Goal: Navigation & Orientation: Find specific page/section

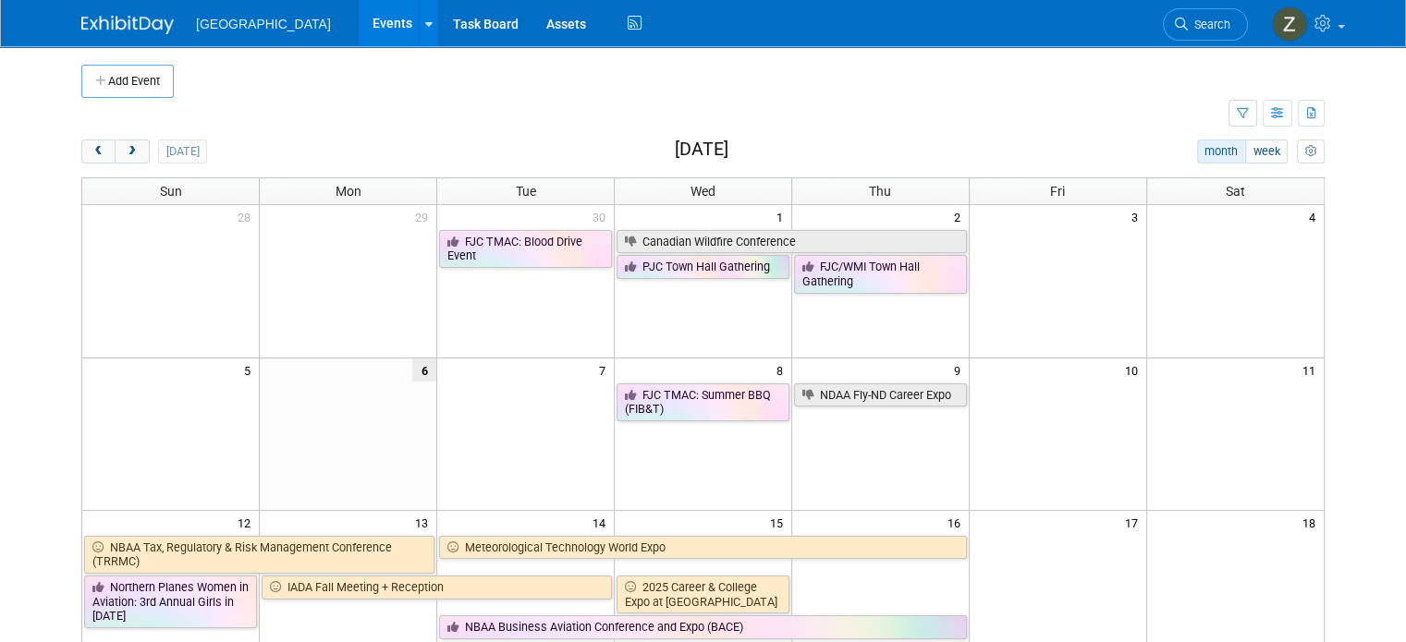
click at [623, 150] on div "[DATE] month week [DATE]" at bounding box center [702, 152] width 1243 height 25
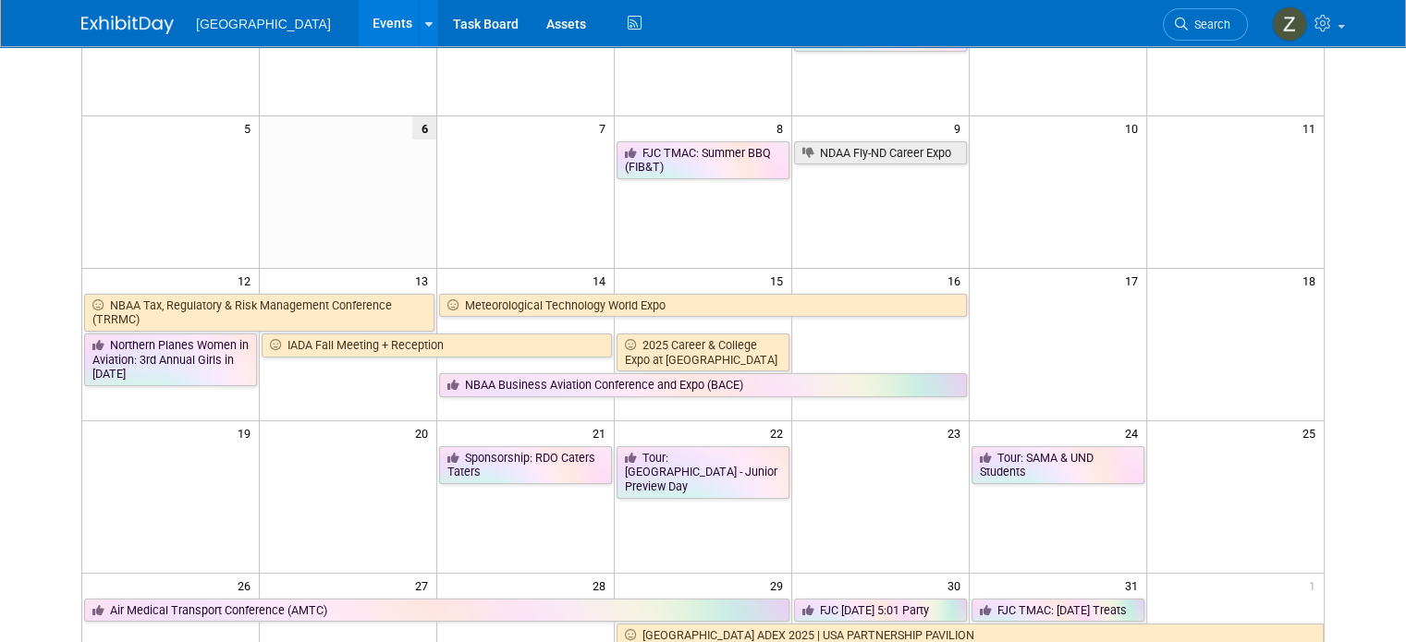
scroll to position [185, 0]
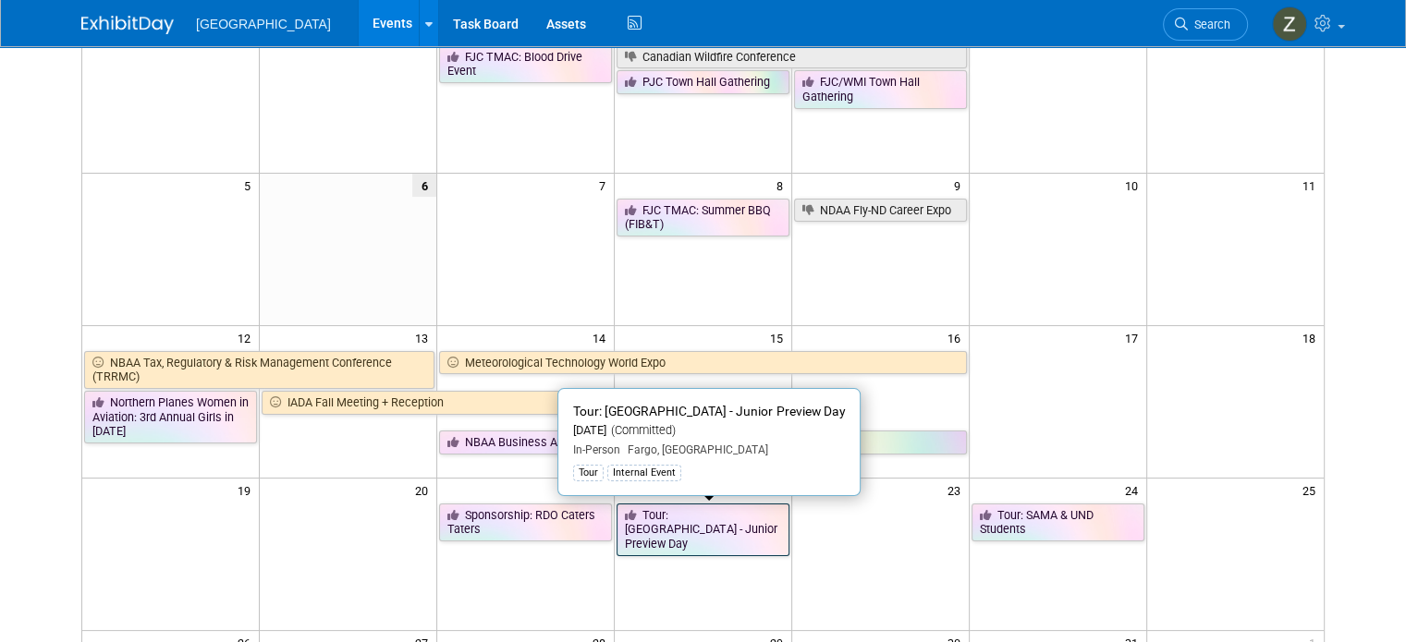
click at [721, 520] on link "Tour: [GEOGRAPHIC_DATA] - Junior Preview Day" at bounding box center [702, 530] width 173 height 53
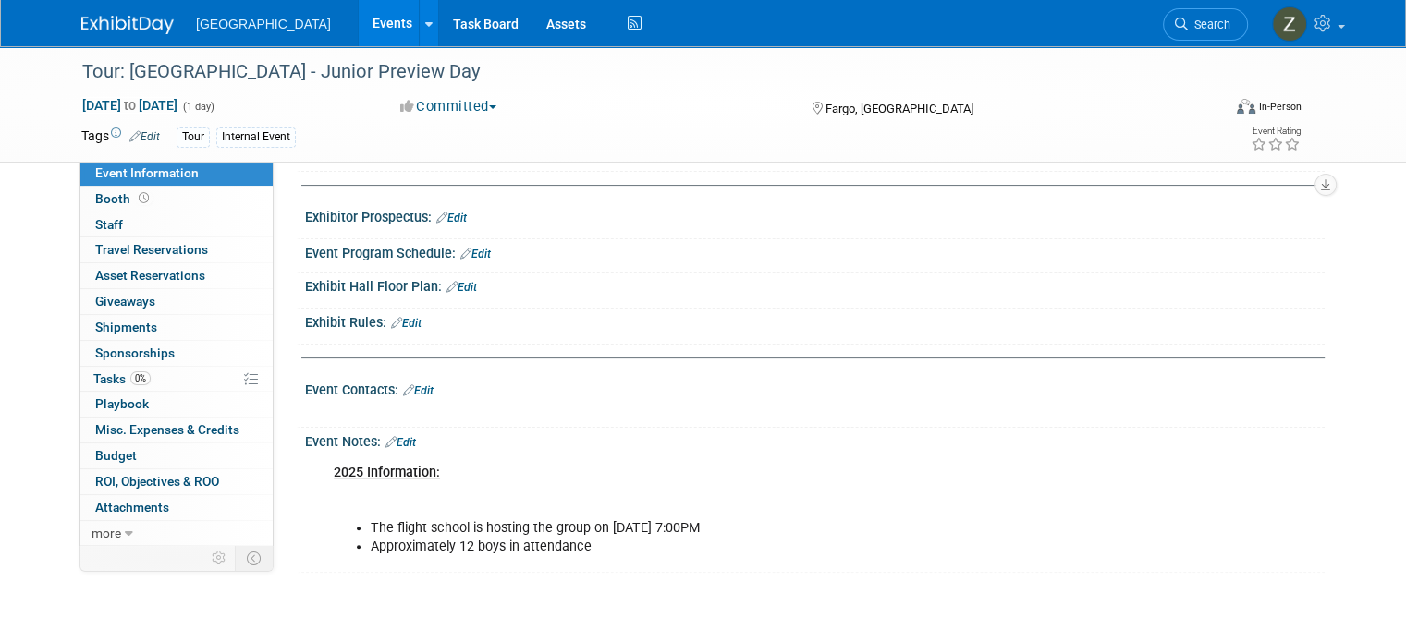
scroll to position [277, 0]
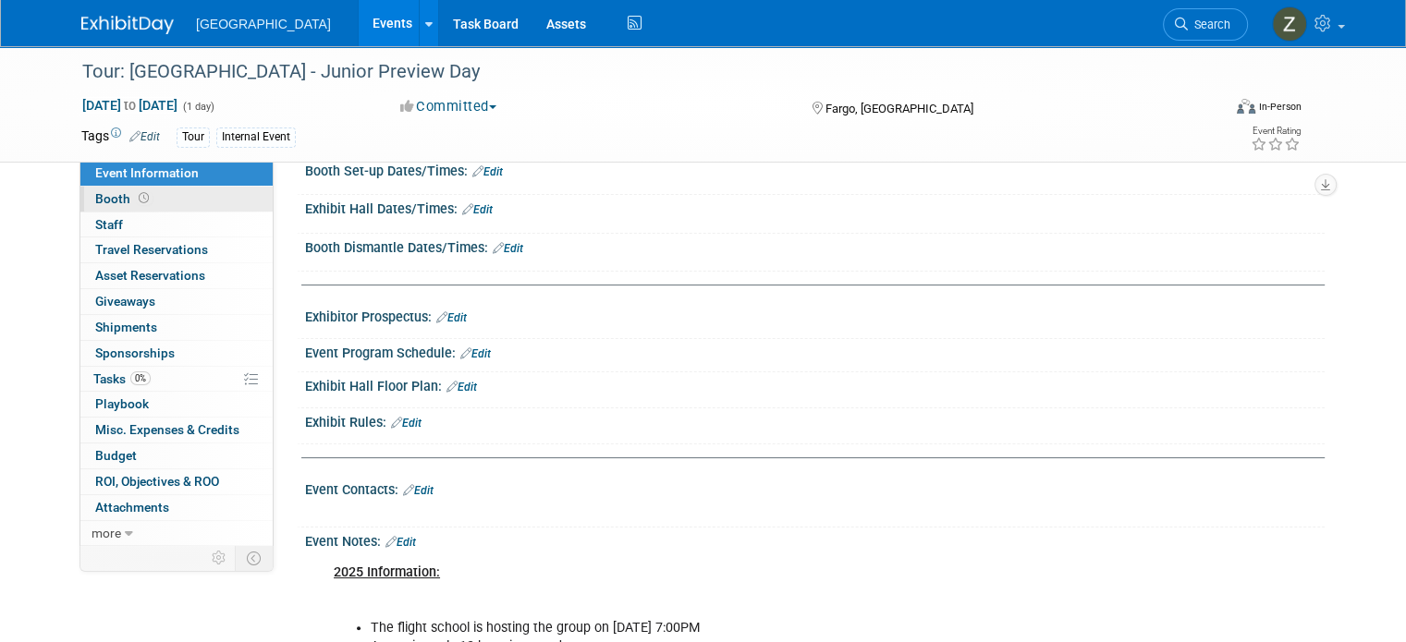
click at [170, 201] on link "Booth" at bounding box center [176, 199] width 192 height 25
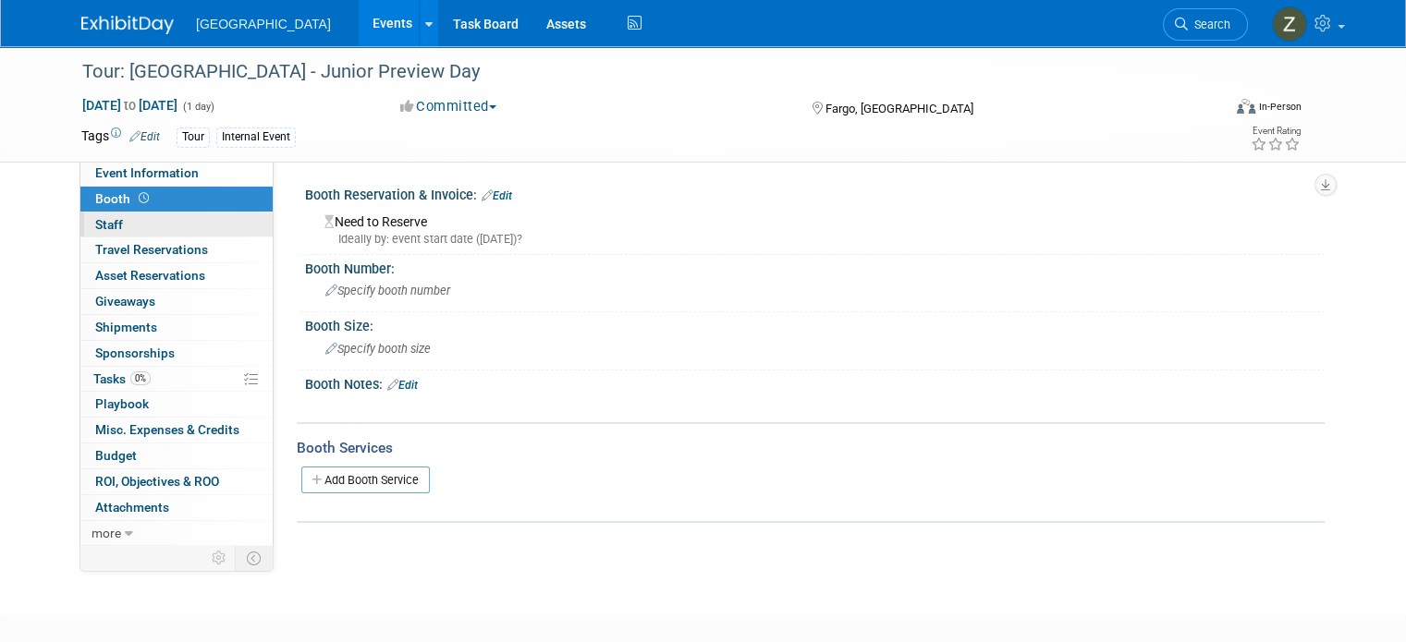
click at [169, 225] on link "0 Staff 0" at bounding box center [176, 225] width 192 height 25
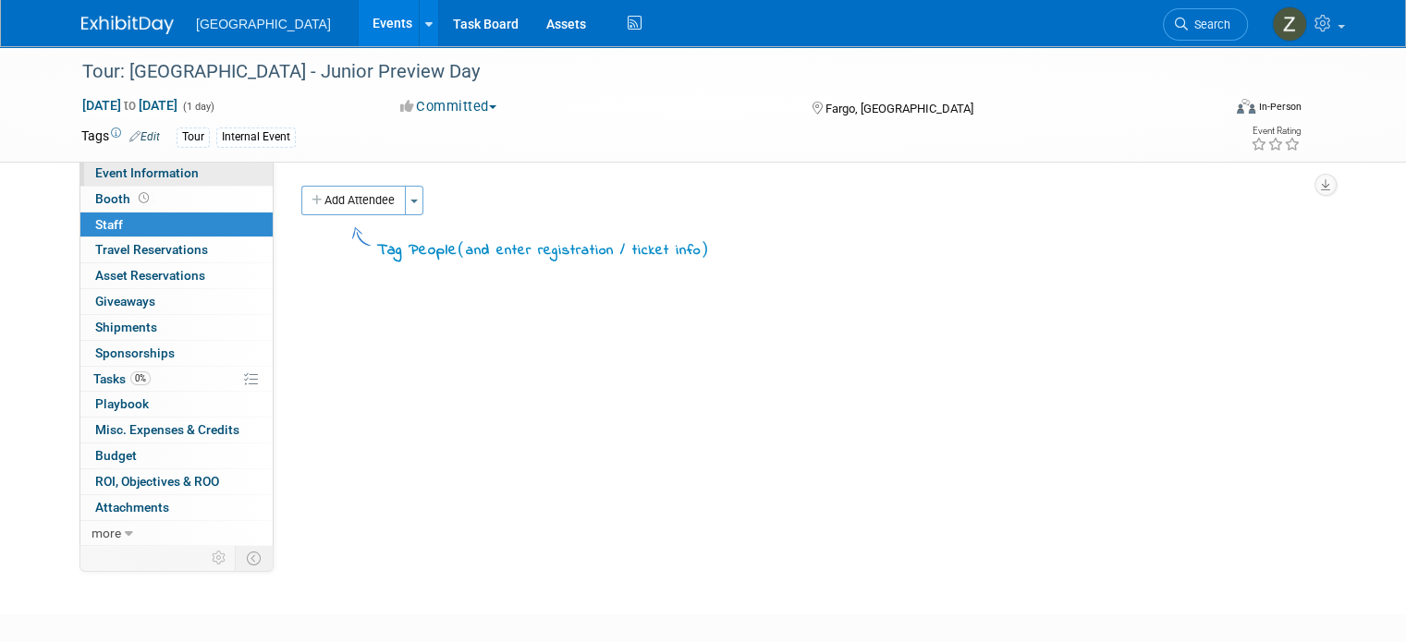
click at [185, 178] on link "Event Information" at bounding box center [176, 173] width 192 height 25
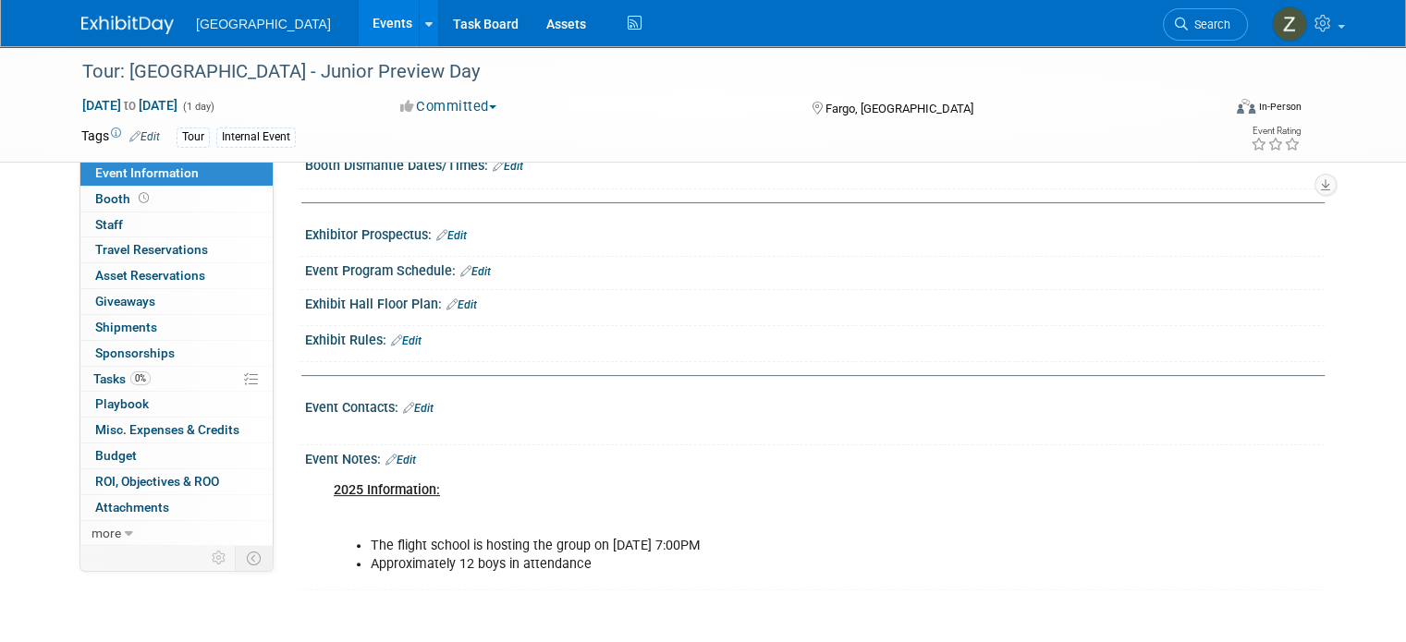
scroll to position [462, 0]
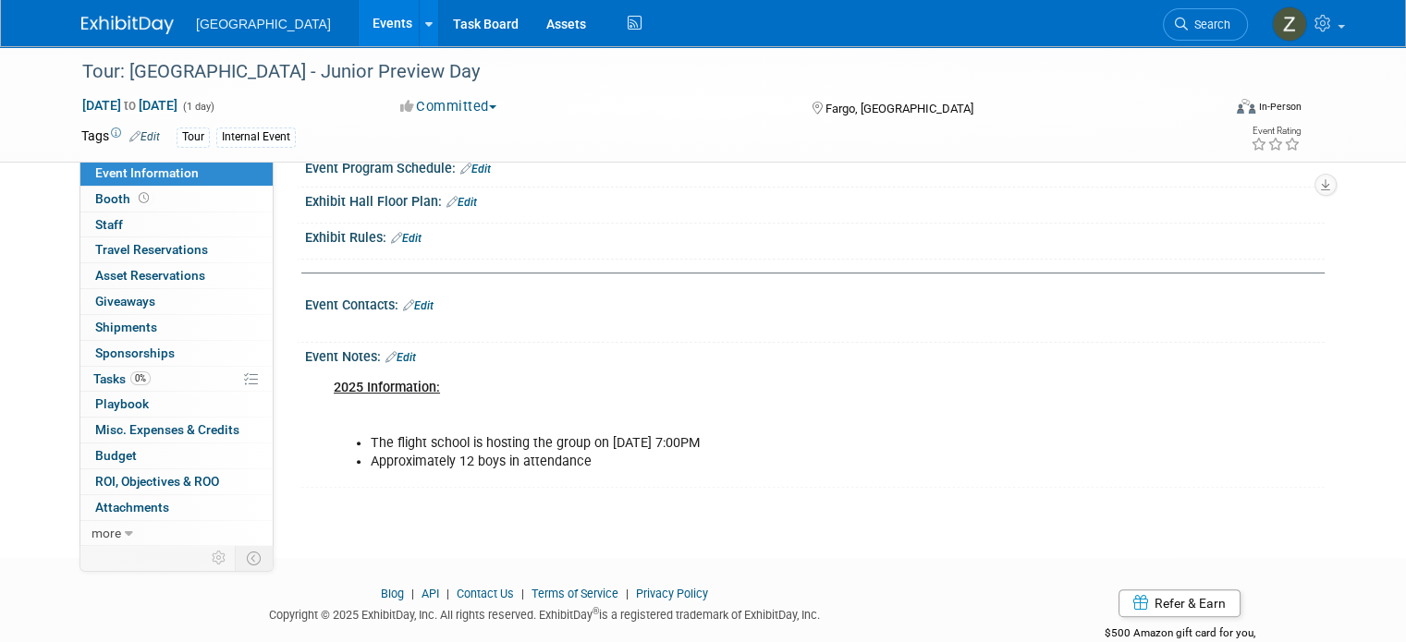
click at [359, 36] on link "Events" at bounding box center [392, 23] width 67 height 46
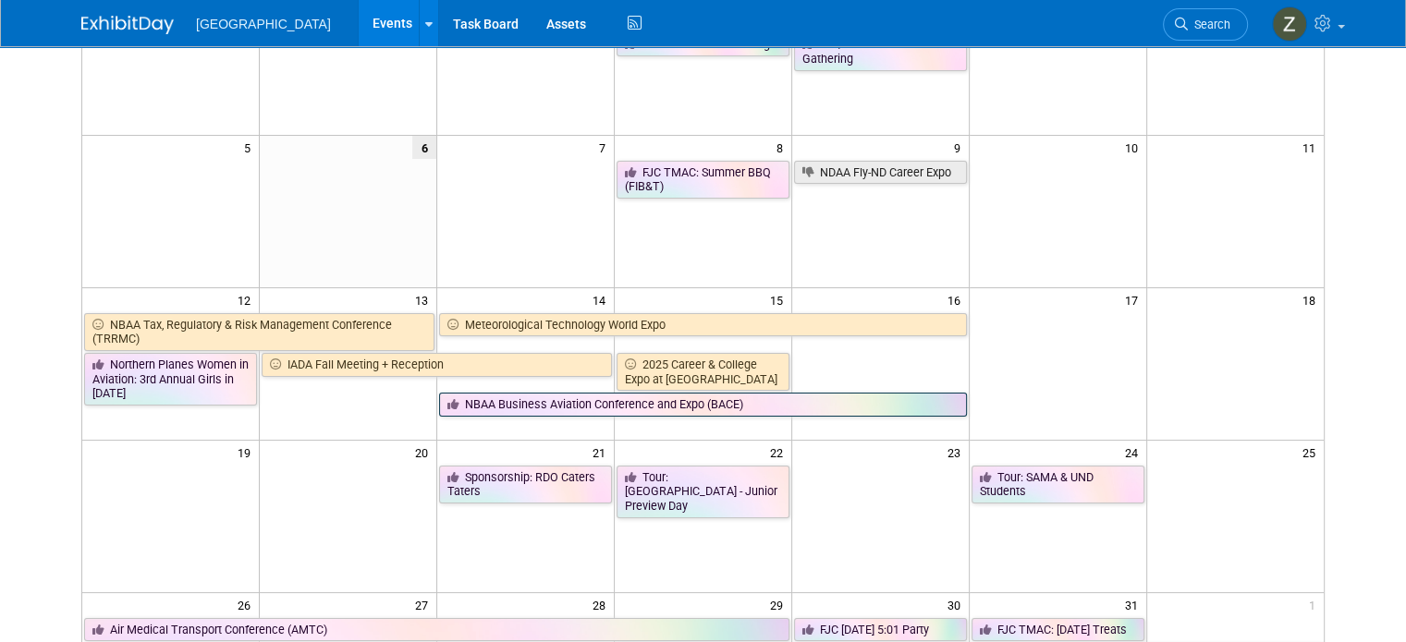
scroll to position [185, 0]
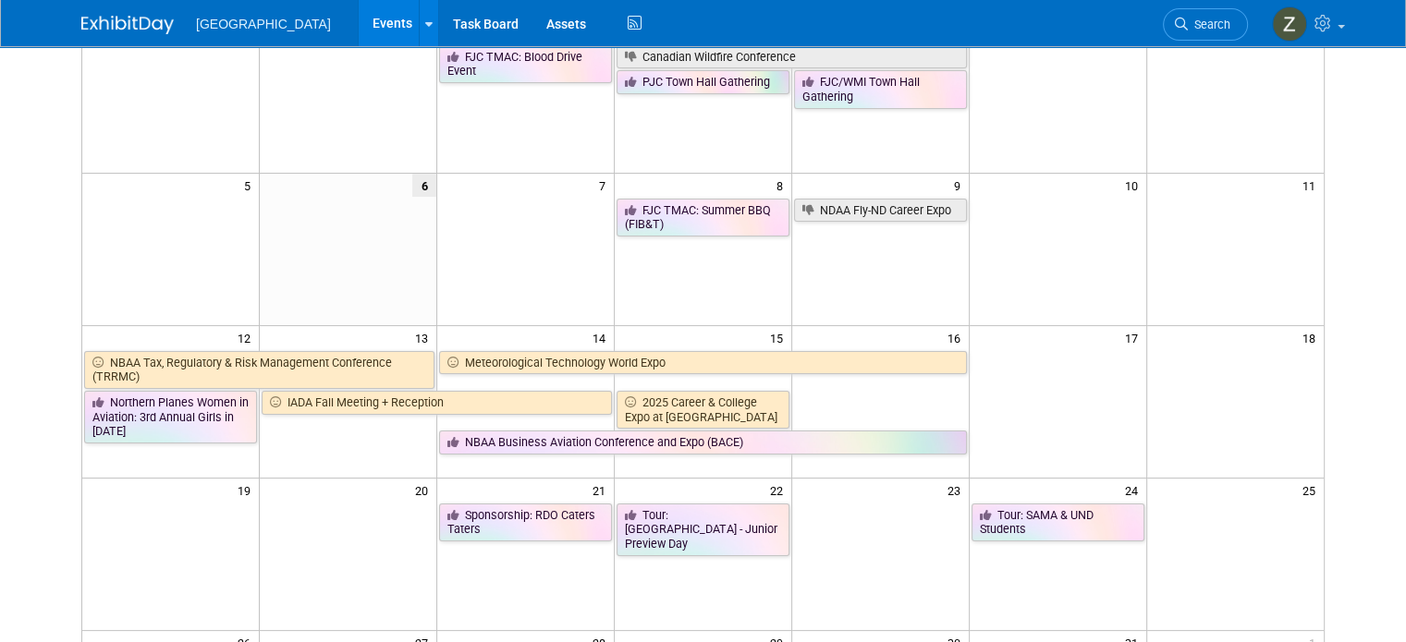
click at [110, 134] on td at bounding box center [170, 96] width 177 height 152
